Goal: Task Accomplishment & Management: Use online tool/utility

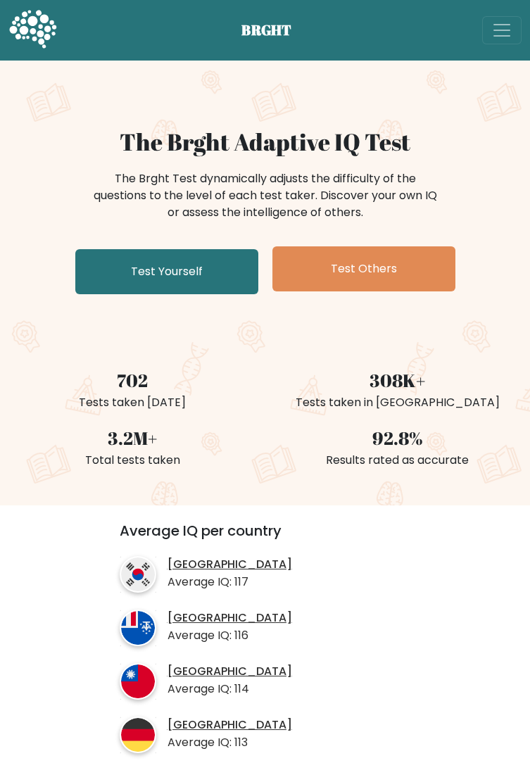
click at [109, 291] on link "Test Yourself" at bounding box center [166, 271] width 183 height 45
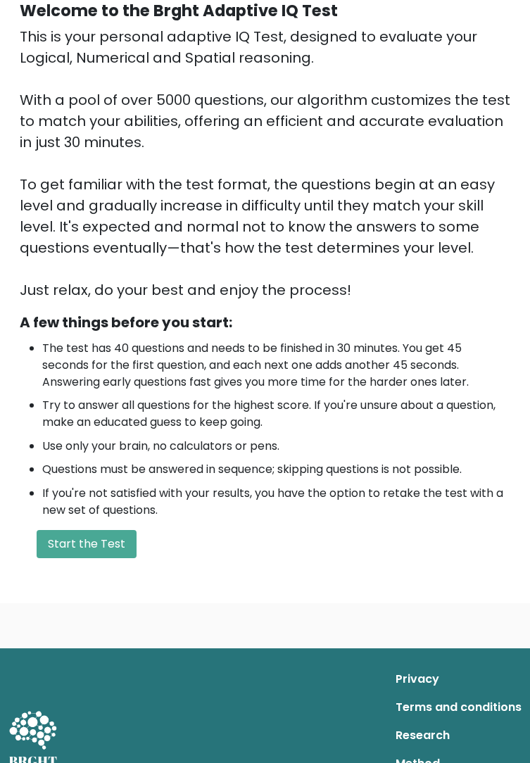
scroll to position [141, 0]
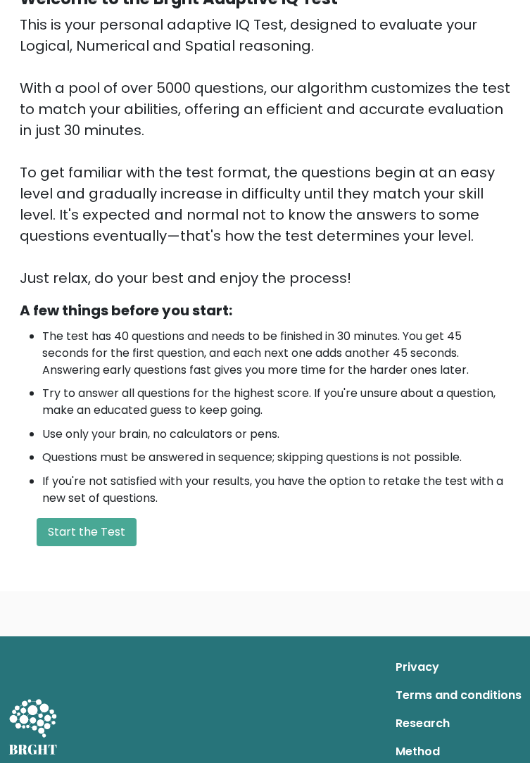
click at [73, 536] on button "Start the Test" at bounding box center [87, 532] width 100 height 28
